Goal: Book appointment/travel/reservation

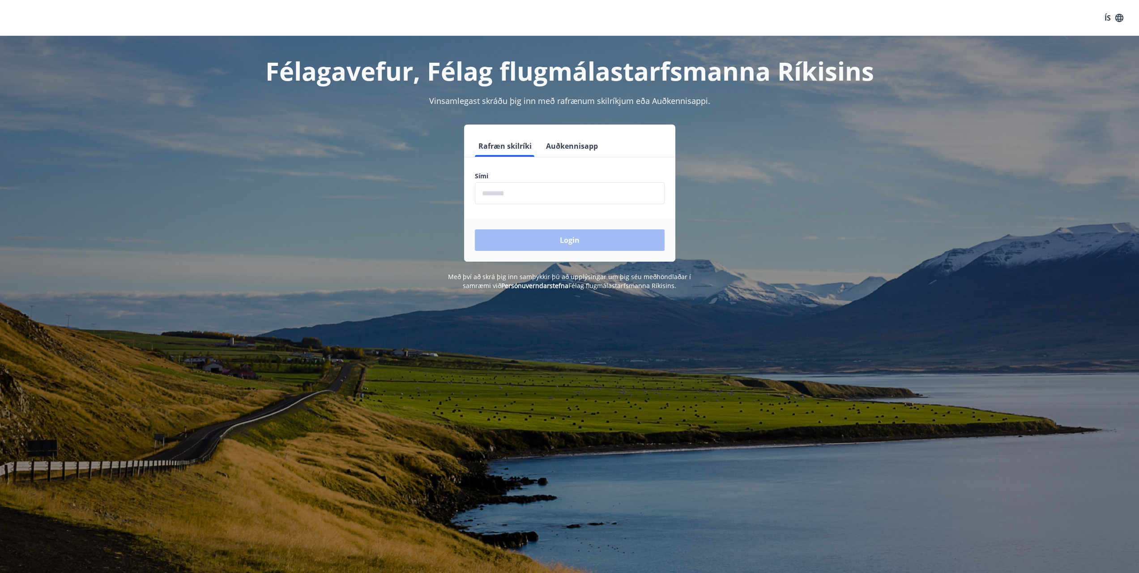
click at [548, 184] on input "phone" at bounding box center [570, 193] width 190 height 22
type input "********"
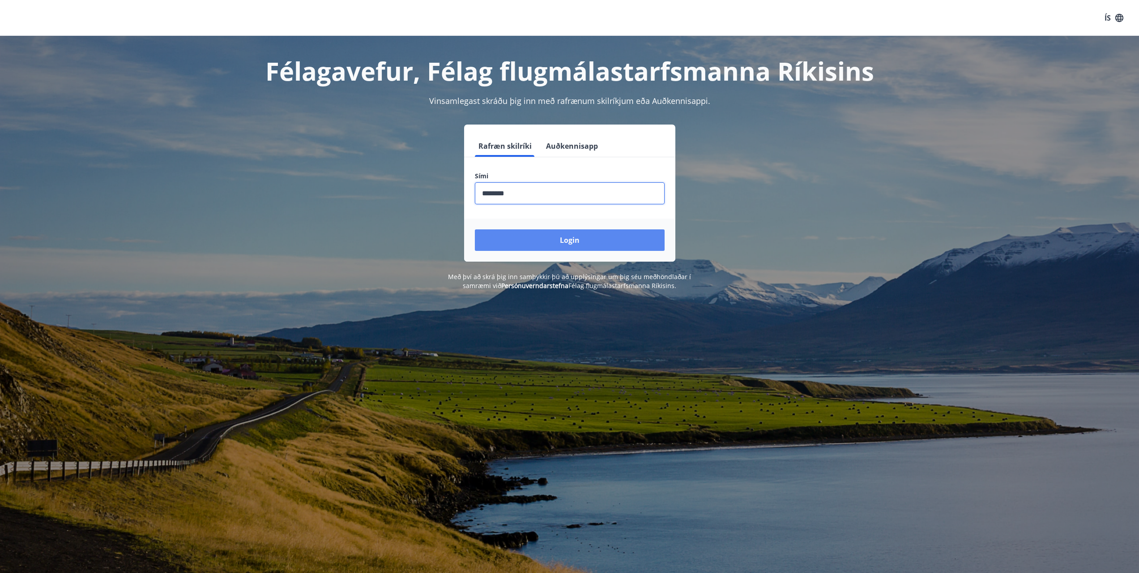
click at [563, 240] on button "Login" at bounding box center [570, 239] width 190 height 21
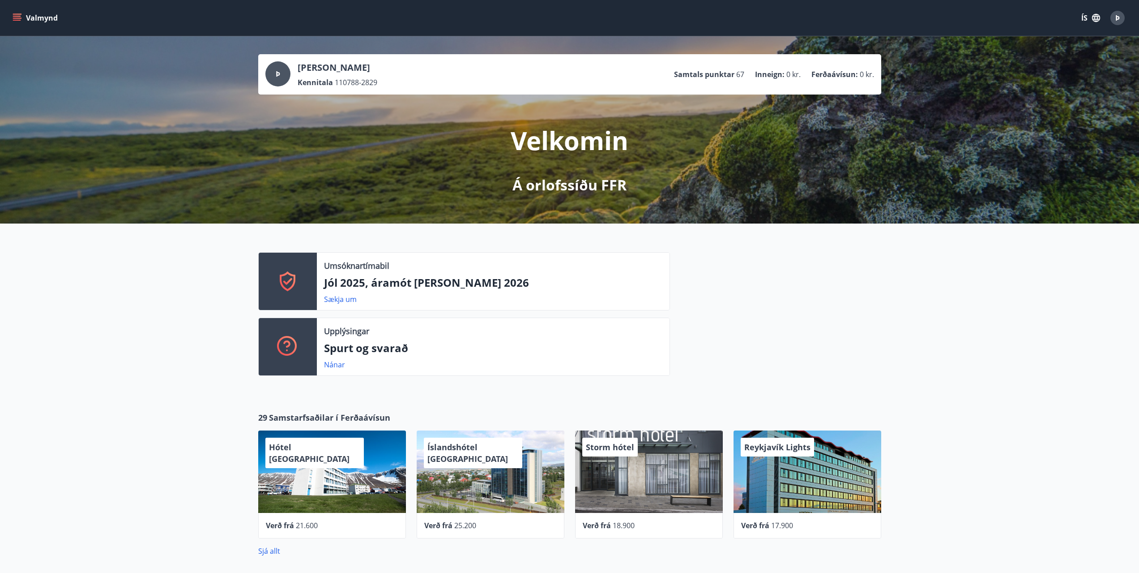
click at [475, 280] on p "Jól 2025, áramót og páskar 2026" at bounding box center [493, 282] width 338 height 15
click at [473, 280] on p "Jól 2025, áramót og páskar 2026" at bounding box center [493, 282] width 338 height 15
click at [345, 295] on link "Sækja um" at bounding box center [340, 299] width 33 height 10
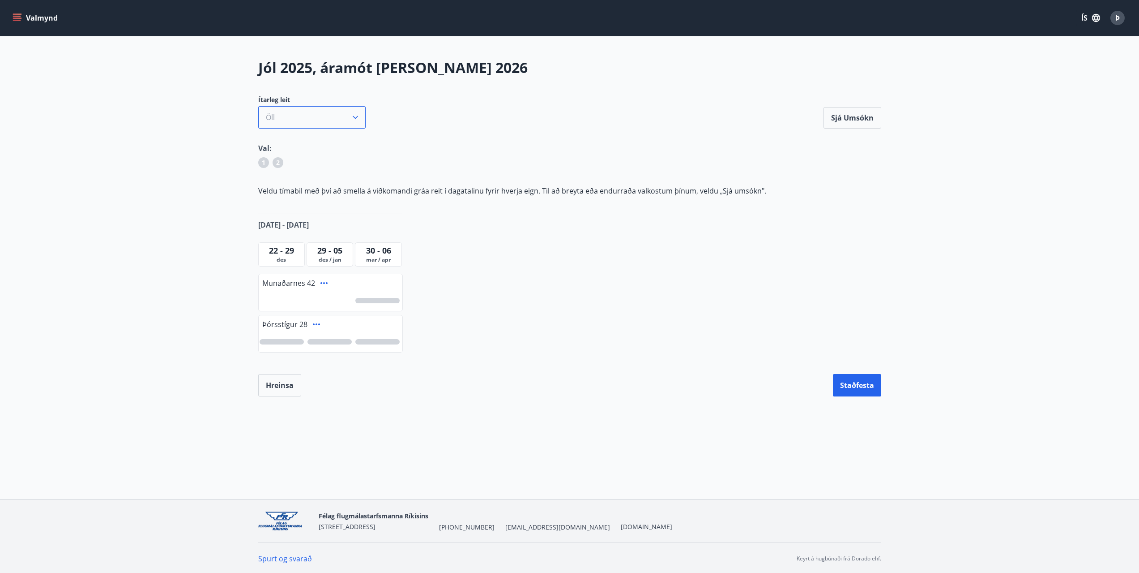
click at [362, 118] on button "Öll" at bounding box center [311, 117] width 107 height 22
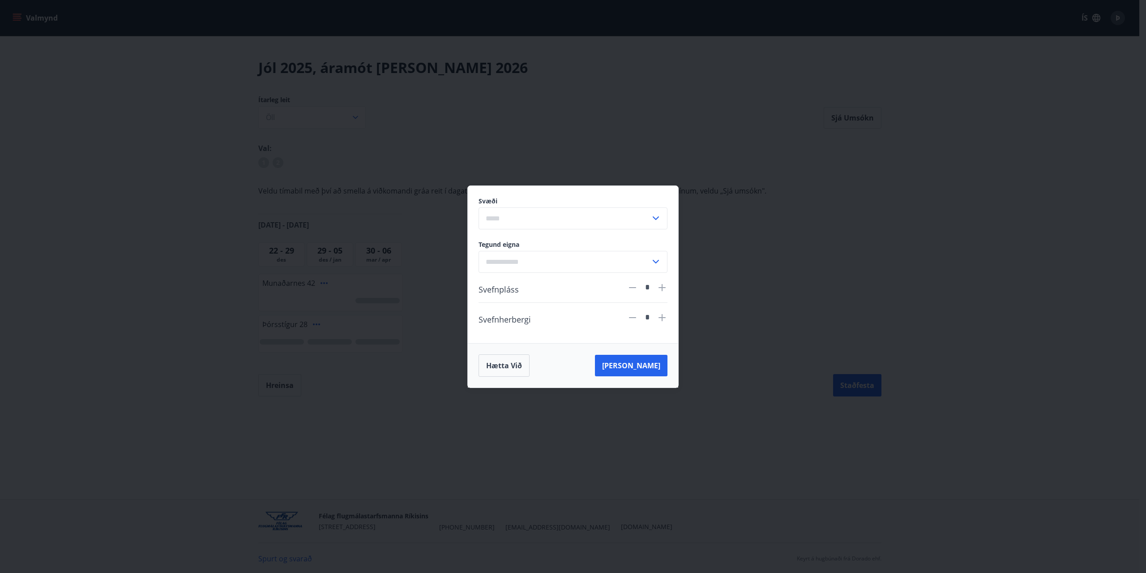
drag, startPoint x: 521, startPoint y: 128, endPoint x: 466, endPoint y: 112, distance: 57.5
click at [466, 112] on div "Svæði ​ Tegund eigna ​ Svefnpláss * Svefnherbergi * Hætta við Leita" at bounding box center [573, 286] width 1146 height 573
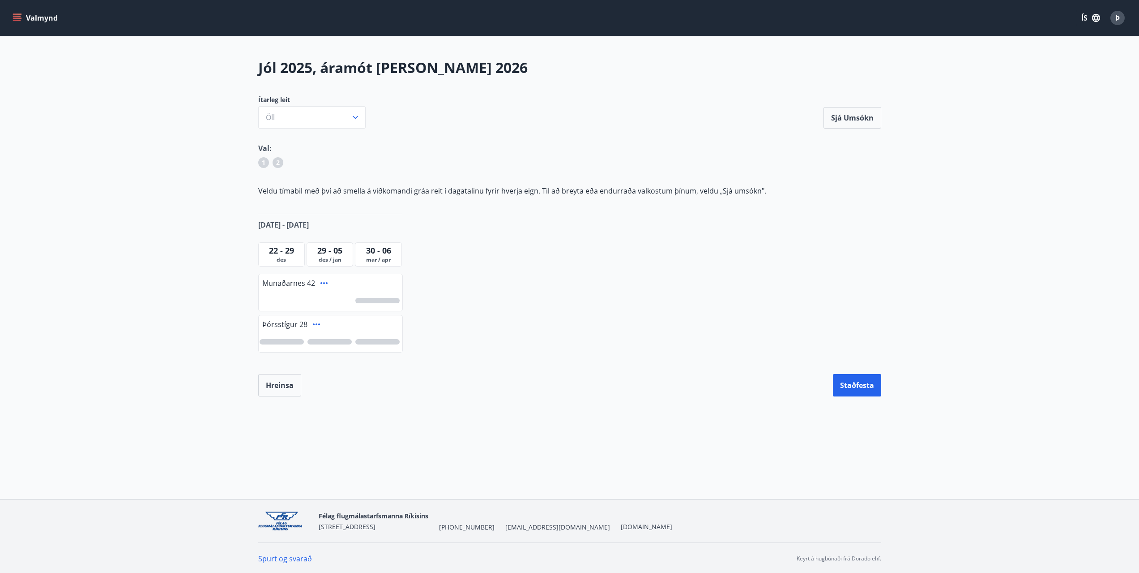
drag, startPoint x: 442, startPoint y: 194, endPoint x: 436, endPoint y: 189, distance: 7.7
click at [436, 190] on p "Veldu tímabil með því að smella á viðkomandi gráa reit í dagatalinu fyrir hverj…" at bounding box center [569, 191] width 623 height 10
click at [435, 186] on p "Veldu tímabil með því að smella á viðkomandi gráa reit í dagatalinu fyrir hverj…" at bounding box center [569, 191] width 623 height 10
drag, startPoint x: 386, startPoint y: 300, endPoint x: 284, endPoint y: 254, distance: 112.2
drag, startPoint x: 284, startPoint y: 254, endPoint x: 231, endPoint y: 248, distance: 53.2
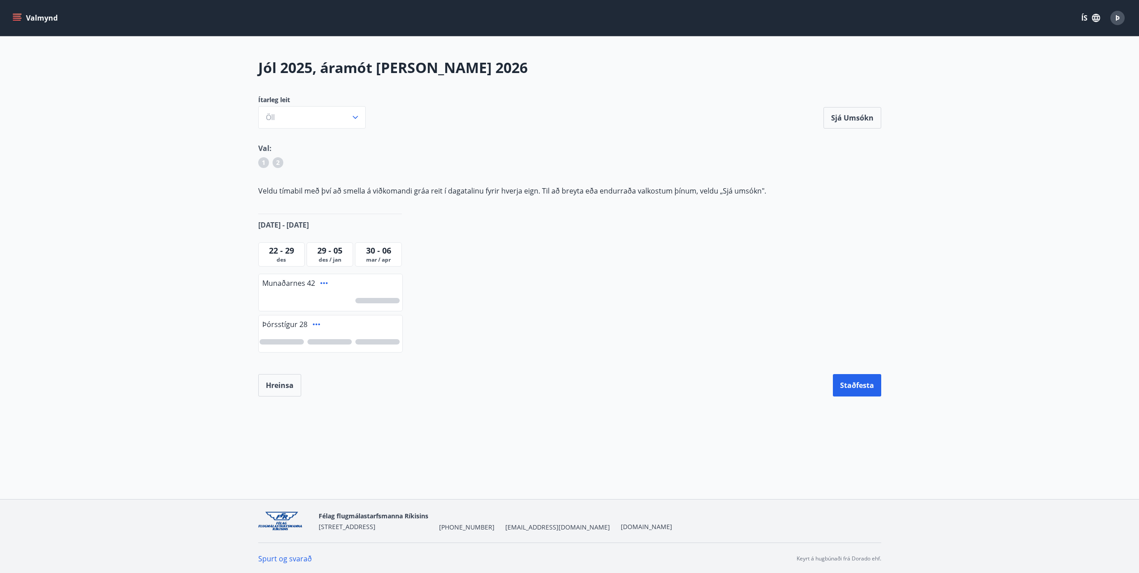
click at [231, 248] on main "Jól 2025, áramót og páskar 2026 Ítarleg leit Öll Sjá umsókn Sjá umsókn Val: 1 2…" at bounding box center [569, 227] width 1139 height 338
click at [218, 203] on main "Jól 2025, áramót og páskar 2026 Ítarleg leit Öll Sjá umsókn Sjá umsókn Val: 1 2…" at bounding box center [569, 227] width 1139 height 338
drag, startPoint x: 391, startPoint y: 252, endPoint x: 211, endPoint y: 240, distance: 180.0
click at [211, 240] on main "Jól 2025, áramót og páskar 2026 Ítarleg leit Öll Sjá umsókn Sjá umsókn Val: 1 2…" at bounding box center [569, 227] width 1139 height 338
click at [332, 113] on button "Öll" at bounding box center [311, 117] width 107 height 22
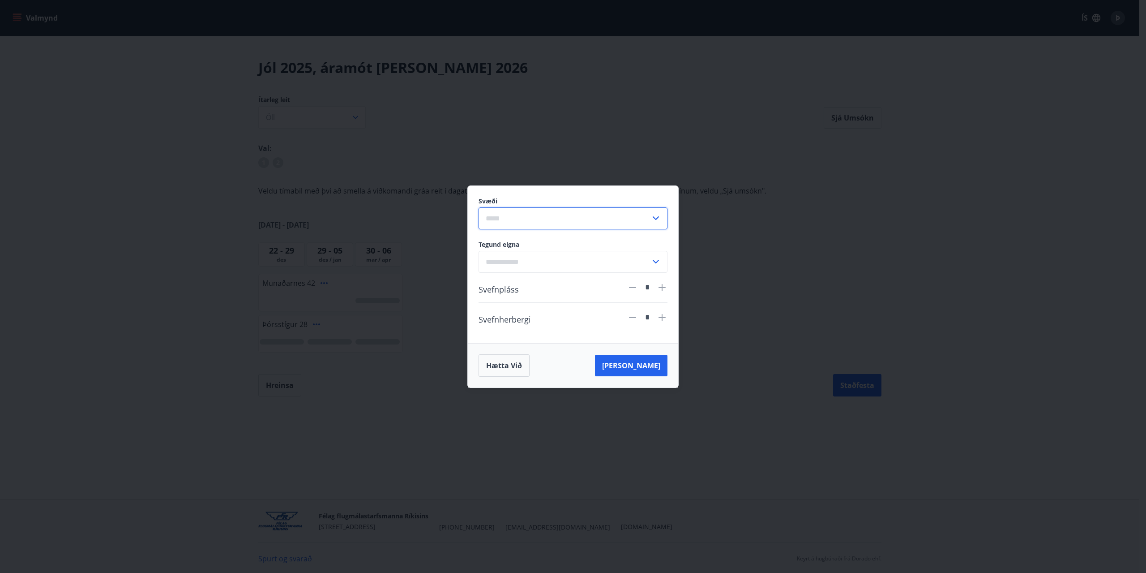
click at [590, 226] on input "text" at bounding box center [565, 218] width 172 height 22
drag, startPoint x: 330, startPoint y: 228, endPoint x: 201, endPoint y: 207, distance: 129.8
click at [229, 191] on div "Svæði Suðurnes Erlendis Höfuðborgarsvæðið Vestfirðir Vesturland Norðurland Aust…" at bounding box center [573, 286] width 1146 height 573
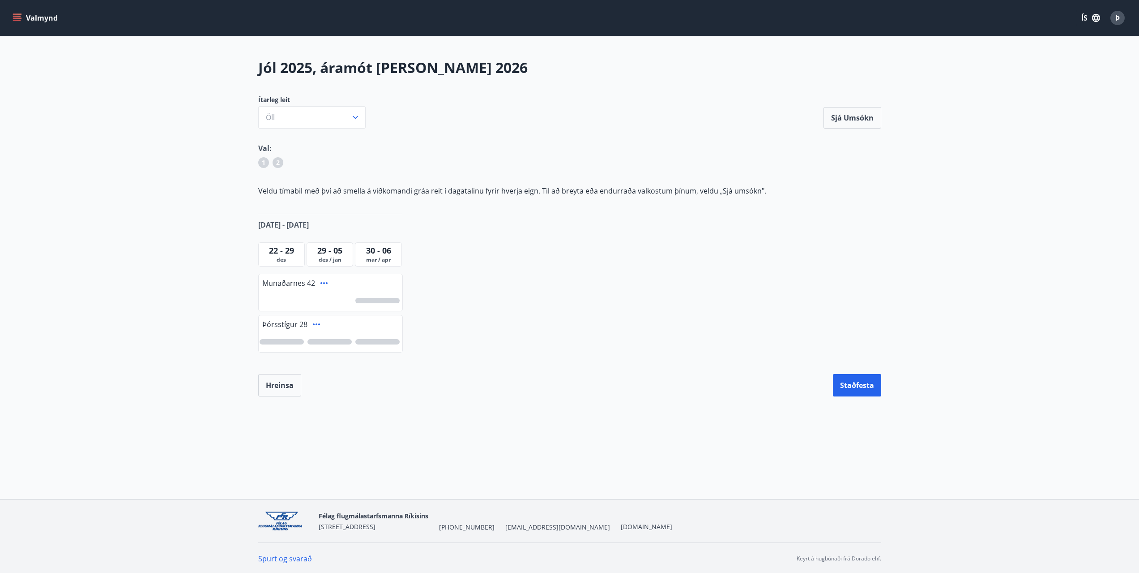
drag, startPoint x: 411, startPoint y: 393, endPoint x: 377, endPoint y: 392, distance: 33.6
click at [377, 392] on div "Hreinsa Staðfesta" at bounding box center [569, 385] width 623 height 22
click at [368, 334] on div at bounding box center [331, 341] width 144 height 21
click at [299, 327] on span "Þórsstígur 28" at bounding box center [284, 324] width 45 height 10
click at [380, 251] on span "30 - 06" at bounding box center [378, 250] width 25 height 11
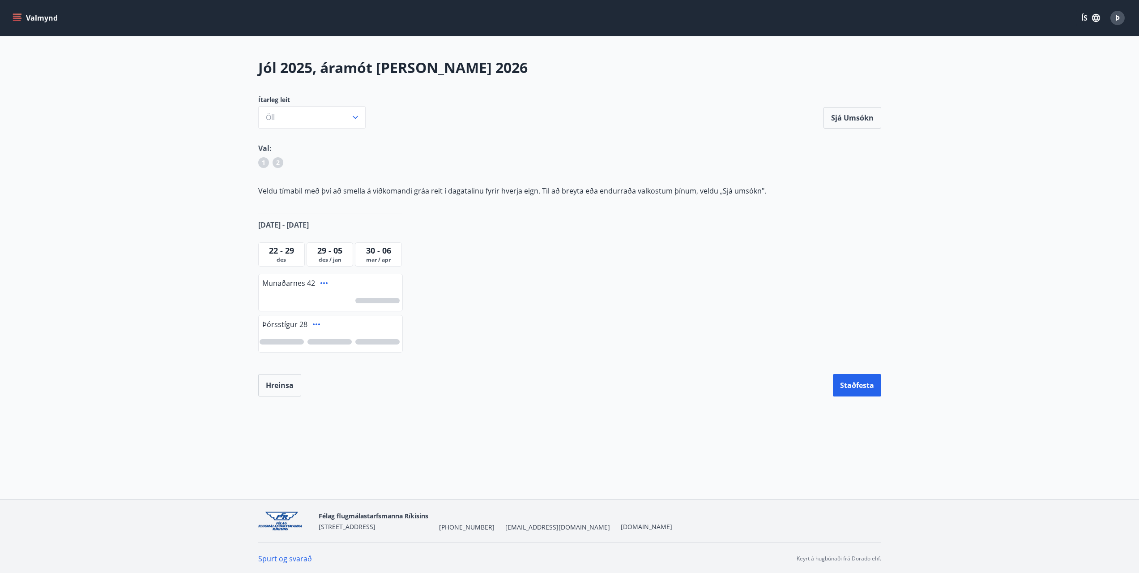
click at [274, 159] on div "2" at bounding box center [278, 162] width 11 height 11
click at [265, 163] on div "1" at bounding box center [263, 162] width 11 height 11
click at [363, 106] on button "Öll" at bounding box center [311, 117] width 107 height 22
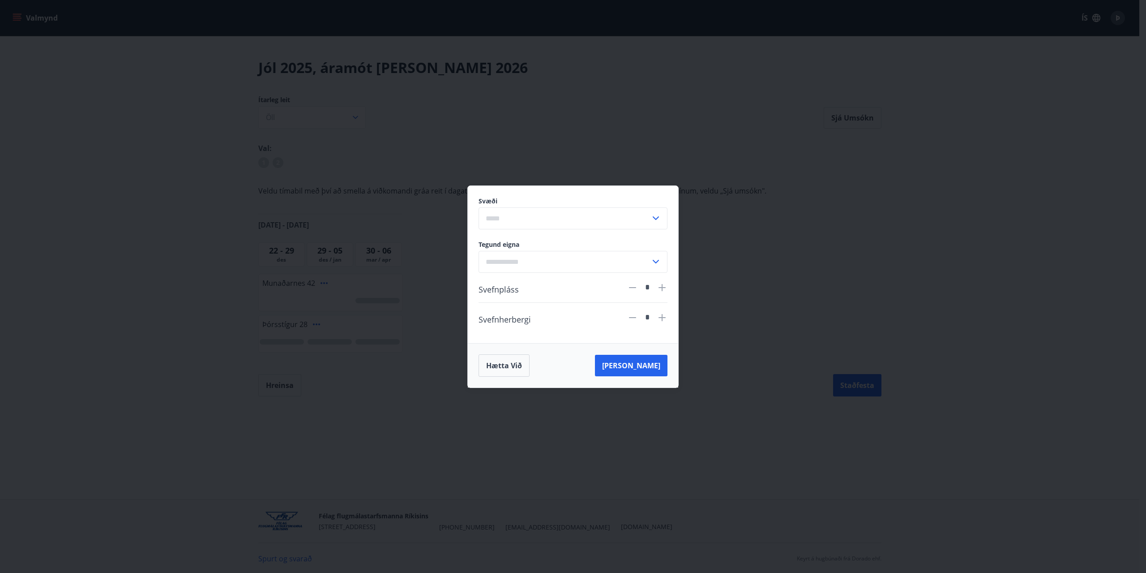
click at [355, 110] on div "Svæði ​ Tegund eigna ​ Svefnpláss * Svefnherbergi * Hætta við Leita" at bounding box center [573, 286] width 1146 height 573
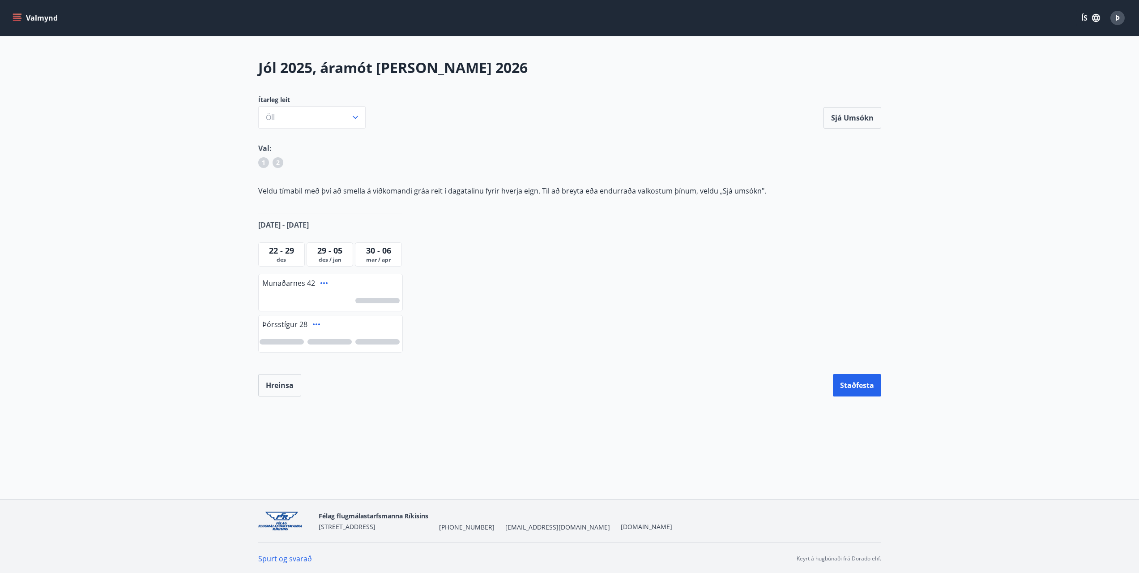
drag, startPoint x: 516, startPoint y: 315, endPoint x: 480, endPoint y: 188, distance: 131.1
drag, startPoint x: 480, startPoint y: 188, endPoint x: 466, endPoint y: 189, distance: 14.8
click at [466, 188] on p "Veldu tímabil með því að smella á viðkomandi gráa reit í dagatalinu fyrir hverj…" at bounding box center [569, 191] width 623 height 10
click at [385, 342] on div at bounding box center [377, 341] width 44 height 5
drag, startPoint x: 387, startPoint y: 249, endPoint x: 400, endPoint y: 213, distance: 38.9
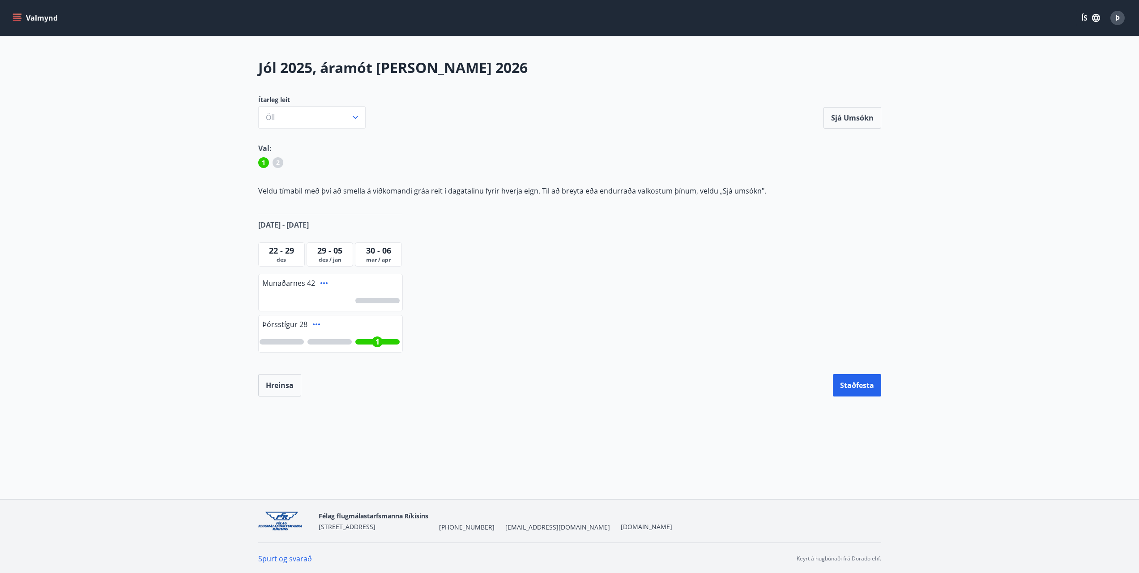
click at [400, 213] on div "Jól 2025, áramót og páskar 2026 Ítarleg leit Öll Sjá umsókn Sjá umsókn Val: 1 2…" at bounding box center [570, 227] width 645 height 338
click at [407, 189] on p "Veldu tímabil með því að smella á viðkomandi gráa reit í dagatalinu fyrir hverj…" at bounding box center [569, 191] width 623 height 10
drag, startPoint x: 176, startPoint y: 209, endPoint x: 152, endPoint y: 137, distance: 75.5
drag, startPoint x: 152, startPoint y: 137, endPoint x: 191, endPoint y: 99, distance: 54.5
drag, startPoint x: 191, startPoint y: 99, endPoint x: 180, endPoint y: 103, distance: 11.9
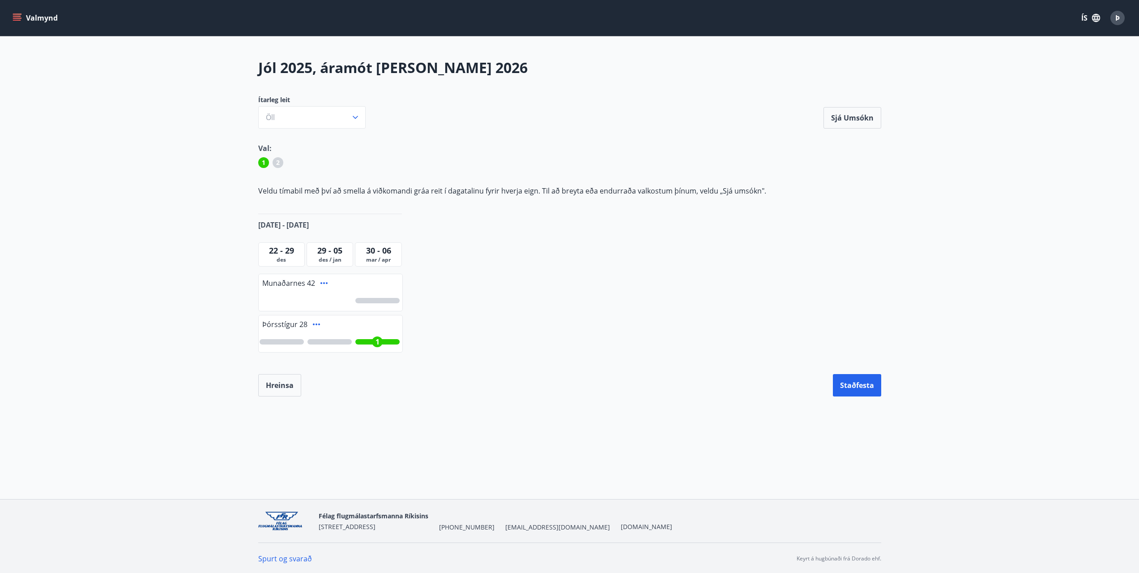
drag, startPoint x: 180, startPoint y: 103, endPoint x: 135, endPoint y: 114, distance: 46.0
click at [149, 82] on main "Jól 2025, áramót og páskar 2026 Ítarleg leit Öll Sjá umsókn Sjá umsókn Val: 1 2…" at bounding box center [569, 227] width 1139 height 338
drag, startPoint x: 631, startPoint y: 324, endPoint x: 578, endPoint y: 294, distance: 60.5
click at [578, 294] on div "Jól 2025, áramót og páskar 2026 Ítarleg leit Öll Sjá umsókn Sjá umsókn Val: 1 2…" at bounding box center [570, 227] width 645 height 338
drag, startPoint x: 386, startPoint y: 247, endPoint x: 425, endPoint y: 191, distance: 68.2
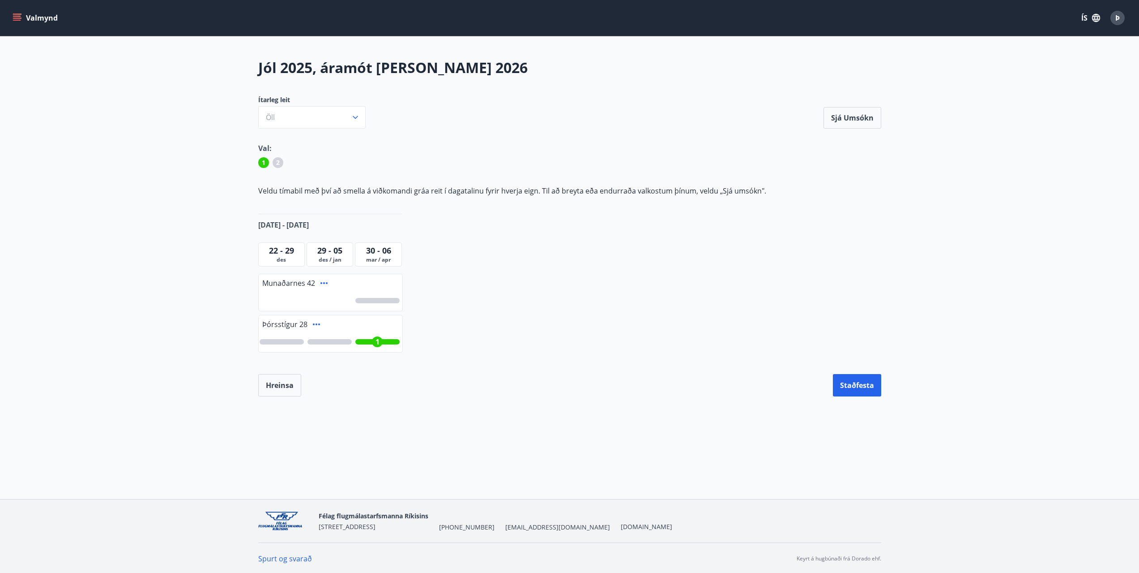
click at [425, 191] on p "Veldu tímabil með því að smella á viðkomandi gráa reit í dagatalinu fyrir hverj…" at bounding box center [569, 191] width 623 height 10
drag, startPoint x: 289, startPoint y: 190, endPoint x: 200, endPoint y: 190, distance: 89.5
click at [200, 190] on main "Jól 2025, áramót og páskar 2026 Ítarleg leit Öll Sjá umsókn Sjá umsókn Val: 1 2…" at bounding box center [569, 227] width 1139 height 338
click at [741, 180] on div "Jól 2025, áramót og páskar 2026 Ítarleg leit Öll Sjá umsókn Sjá umsókn Val: 1 2…" at bounding box center [570, 227] width 645 height 338
drag, startPoint x: 310, startPoint y: 283, endPoint x: 214, endPoint y: 292, distance: 96.7
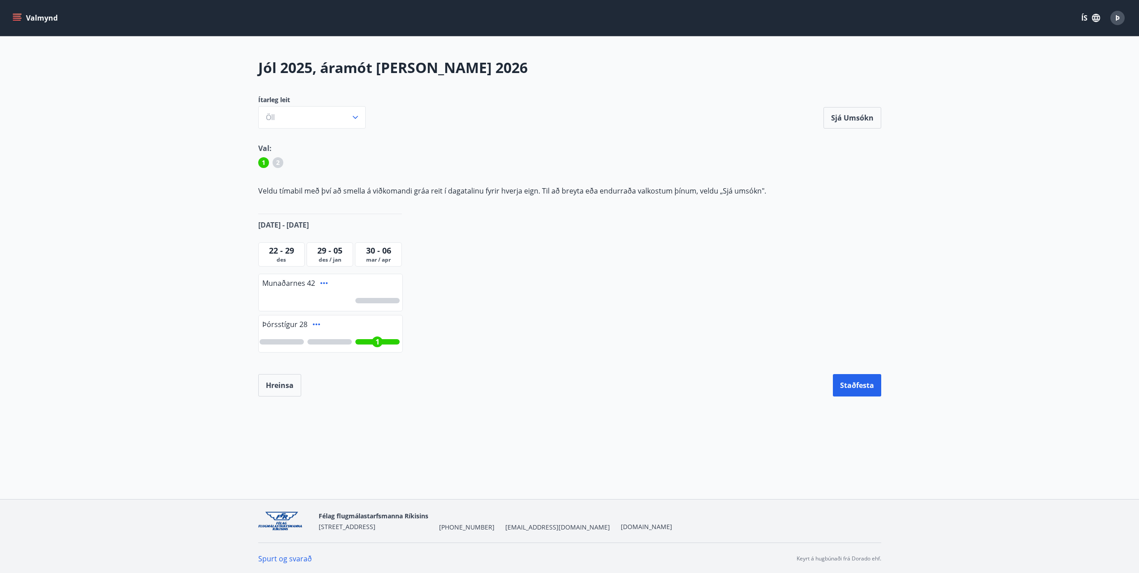
click at [214, 292] on main "Jól 2025, áramót og páskar 2026 Ítarleg leit Öll Sjá umsókn Sjá umsókn Val: 1 2…" at bounding box center [569, 227] width 1139 height 338
click at [387, 300] on div at bounding box center [377, 300] width 44 height 5
click at [862, 387] on button "Staðfesta" at bounding box center [857, 385] width 48 height 22
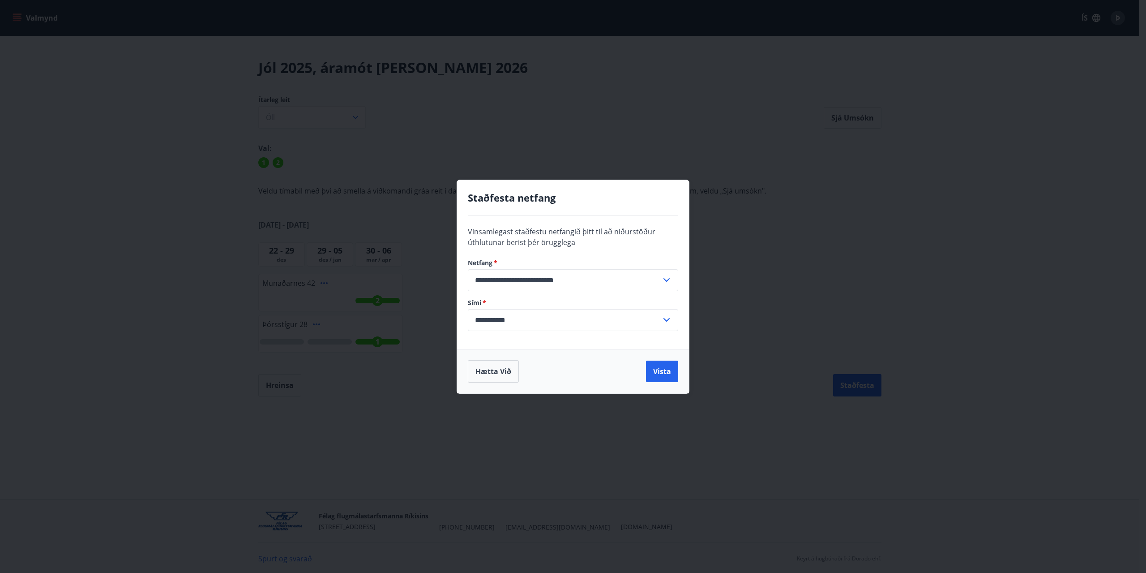
drag, startPoint x: 658, startPoint y: 370, endPoint x: 654, endPoint y: 285, distance: 85.2
click at [654, 285] on div "**********" at bounding box center [573, 287] width 233 height 214
click at [656, 282] on input "**********" at bounding box center [564, 280] width 193 height 22
click at [506, 305] on li "thlilja88@gmail.com" at bounding box center [573, 299] width 210 height 16
type input "**********"
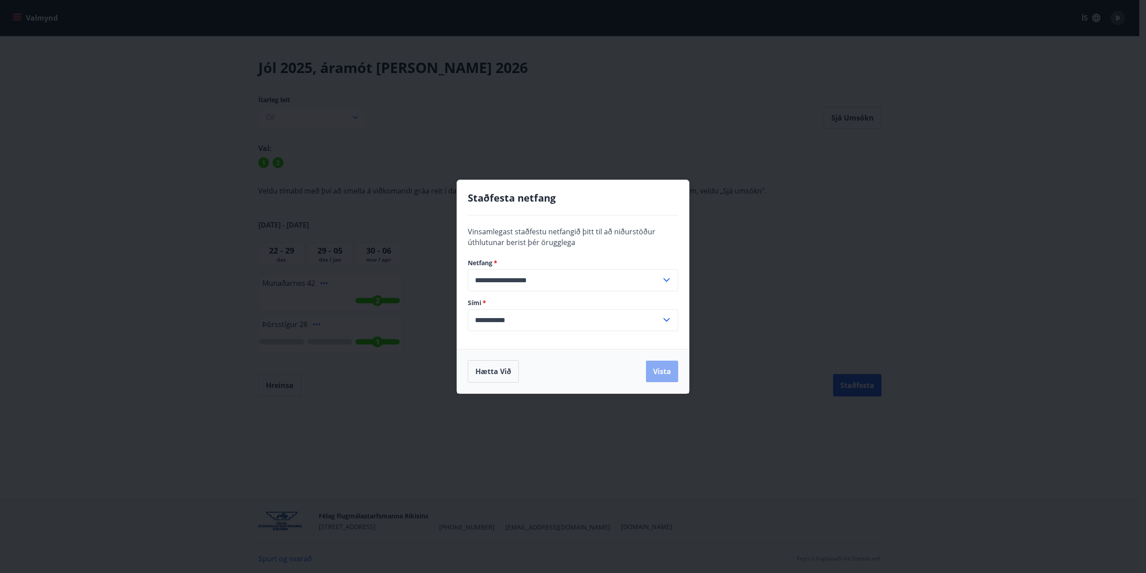
click at [664, 378] on button "Vista" at bounding box center [662, 370] width 32 height 21
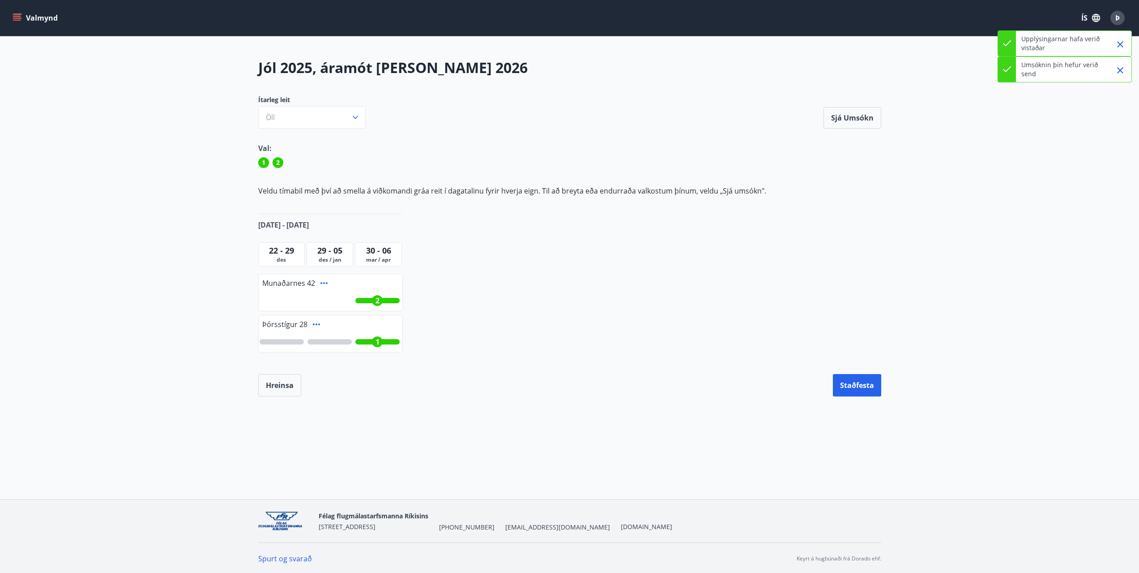
drag, startPoint x: 169, startPoint y: 101, endPoint x: 160, endPoint y: 99, distance: 9.1
click at [160, 99] on main "Jól 2025, áramót og páskar 2026 Ítarleg leit Öll Sjá umsókn Sjá umsókn Val: 1 2…" at bounding box center [569, 227] width 1139 height 338
drag, startPoint x: 156, startPoint y: 118, endPoint x: 206, endPoint y: 99, distance: 54.1
drag, startPoint x: 205, startPoint y: 99, endPoint x: 201, endPoint y: 89, distance: 10.6
click at [201, 93] on main "Jól 2025, áramót og páskar 2026 Ítarleg leit Öll Sjá umsókn Sjá umsókn Val: 1 2…" at bounding box center [569, 227] width 1139 height 338
